Goal: Obtain resource: Download file/media

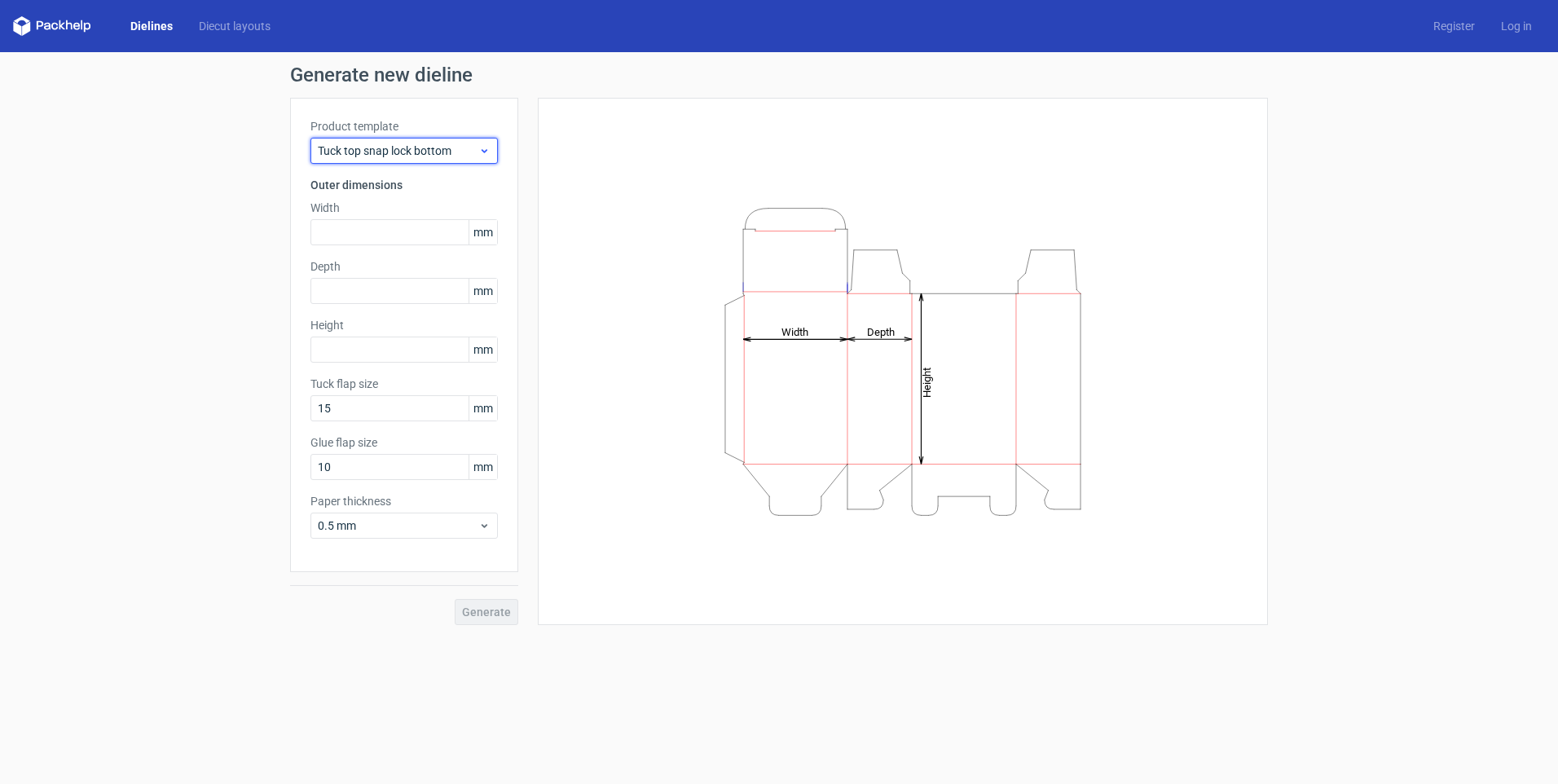
click at [424, 150] on span "Tuck top snap lock bottom" at bounding box center [398, 150] width 161 height 16
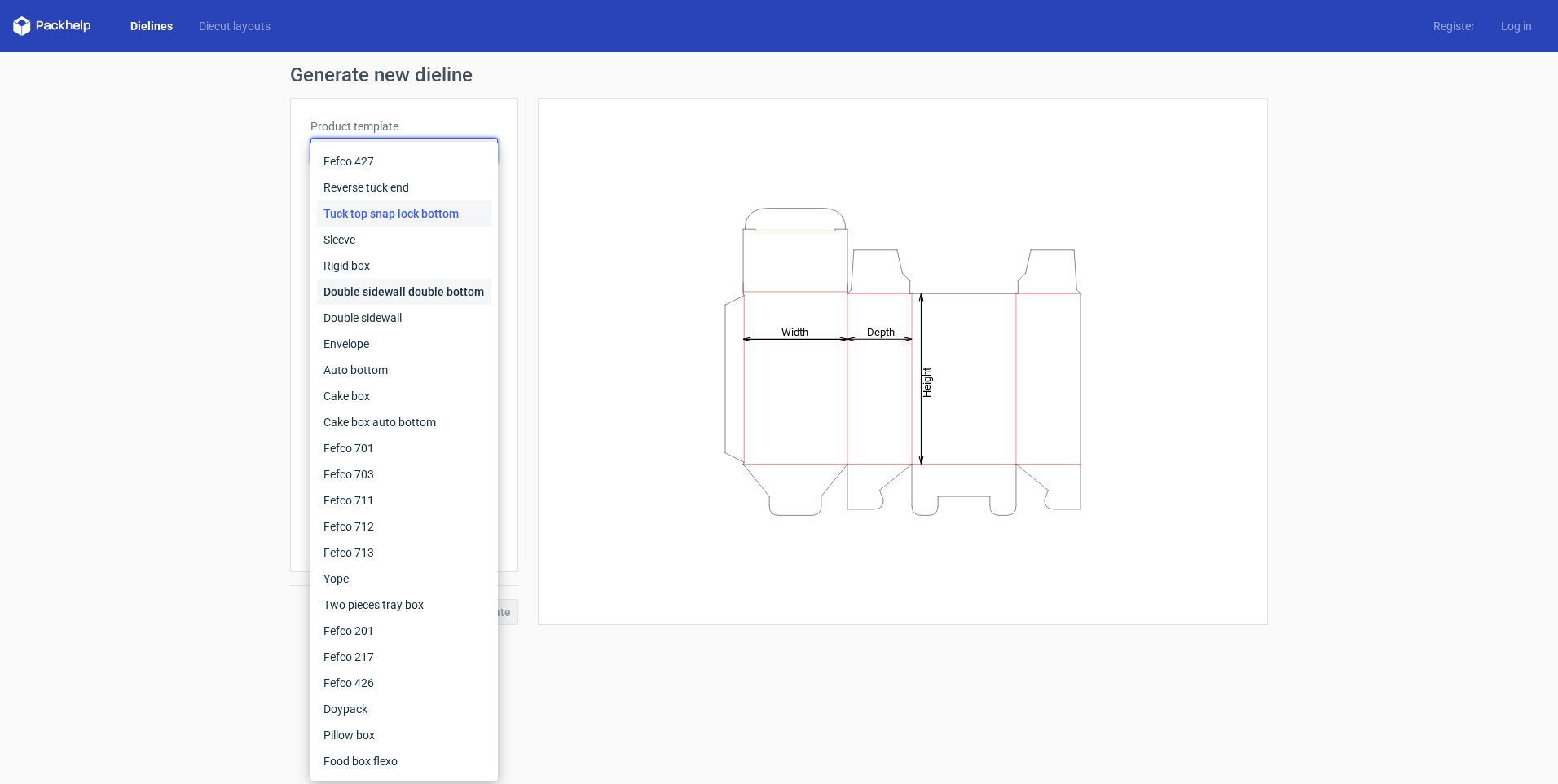
click at [430, 294] on div "Double sidewall double bottom" at bounding box center [404, 291] width 174 height 26
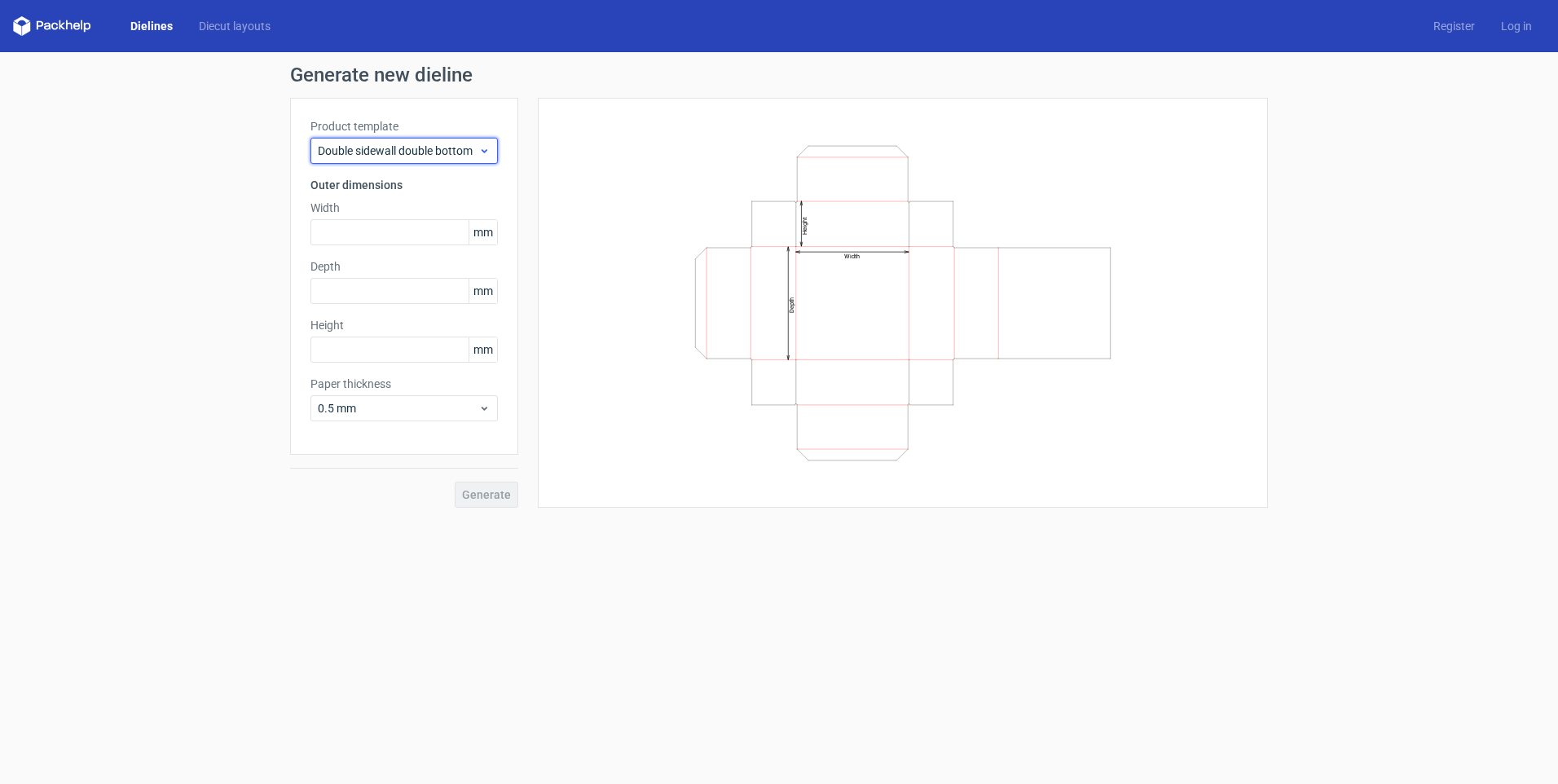
click at [391, 153] on span "Double sidewall double bottom" at bounding box center [398, 150] width 161 height 16
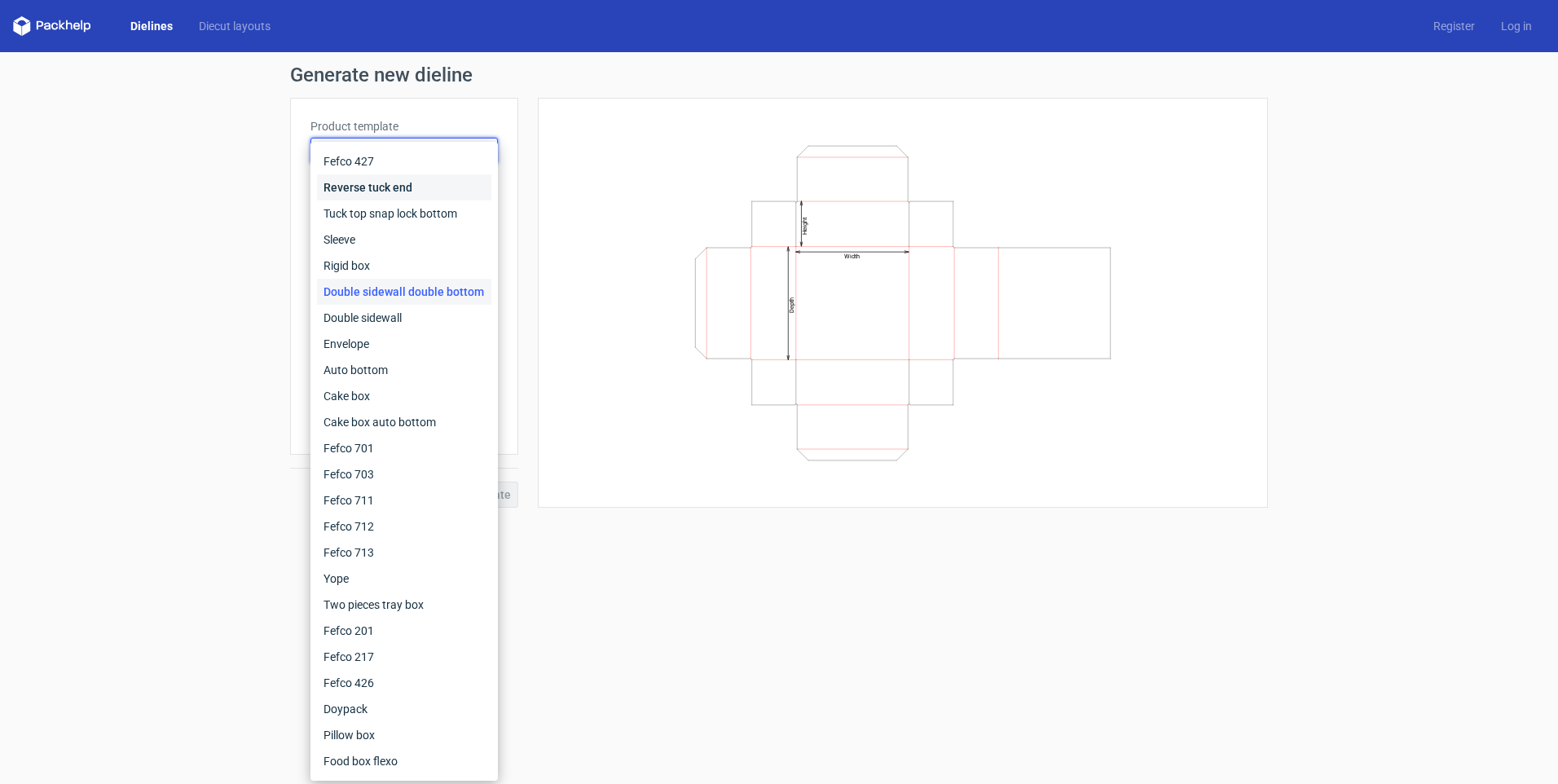
click at [379, 192] on div "Reverse tuck end" at bounding box center [404, 187] width 174 height 26
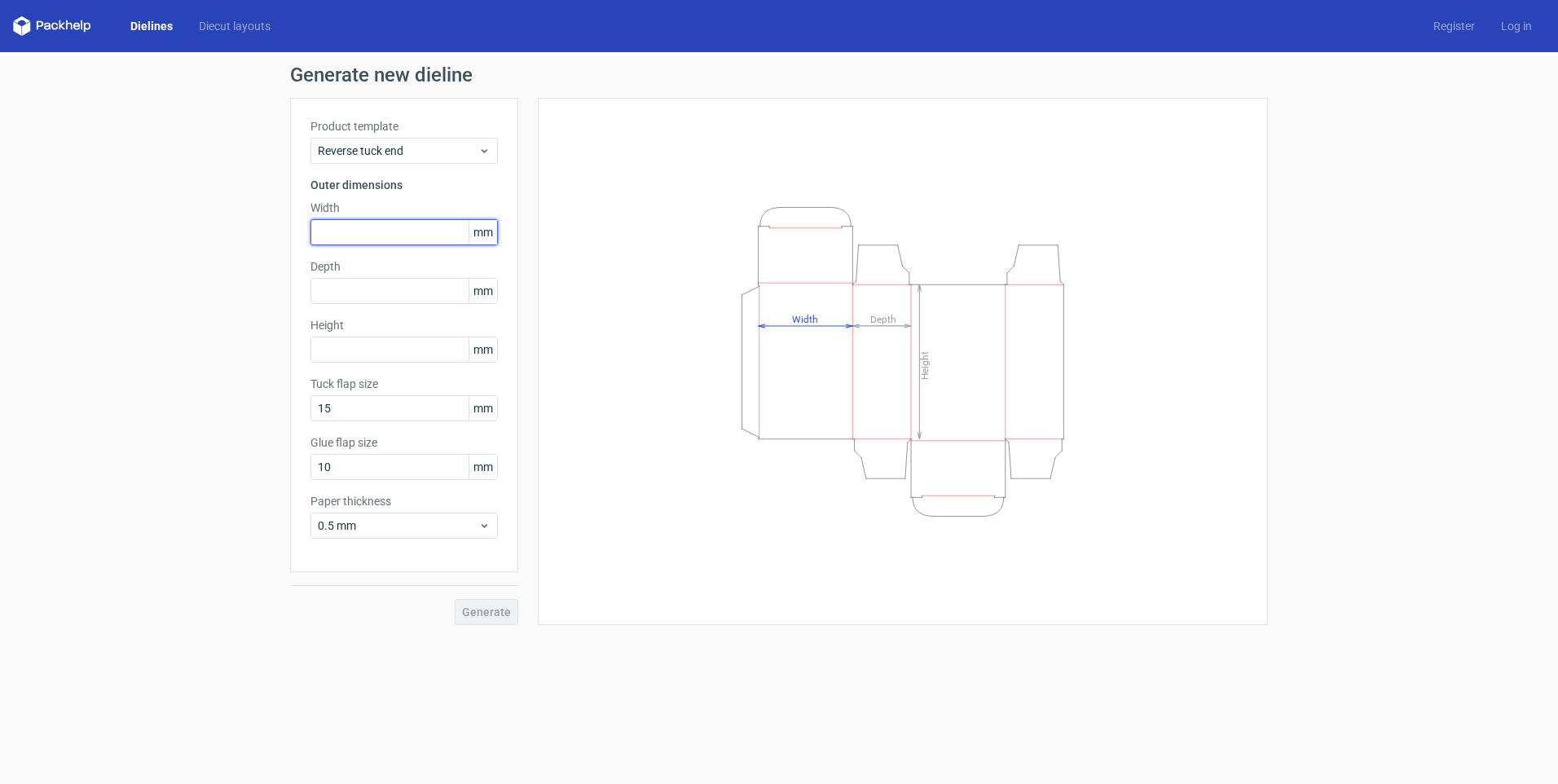
click at [385, 229] on input "text" at bounding box center [404, 232] width 188 height 26
type input "155"
type input "45"
type input "205"
click at [482, 614] on span "Generate" at bounding box center [487, 612] width 49 height 12
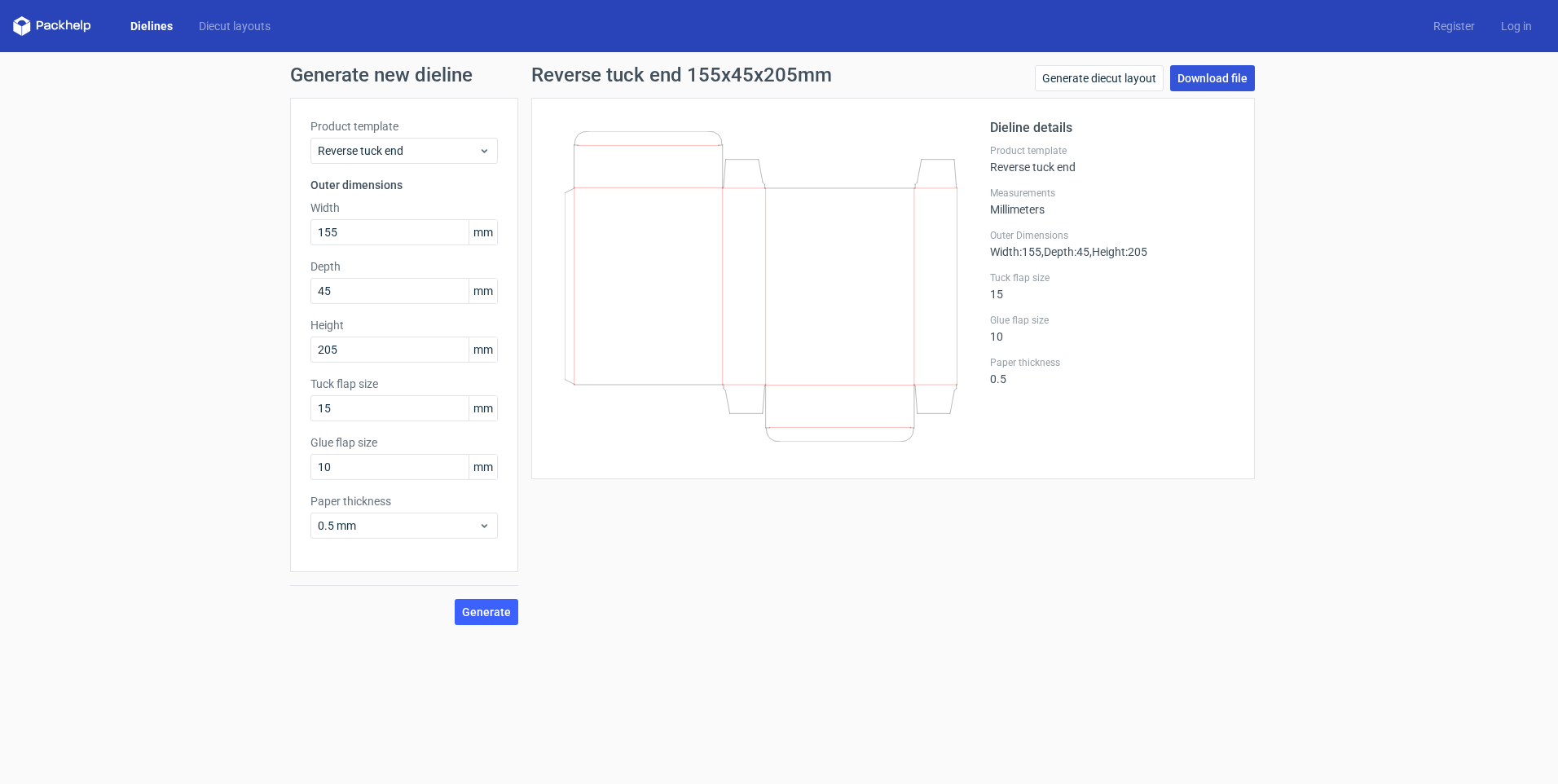
click at [1200, 77] on link "Download file" at bounding box center [1213, 78] width 85 height 26
